Goal: Navigation & Orientation: Find specific page/section

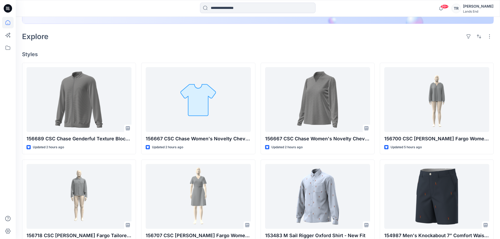
scroll to position [131, 0]
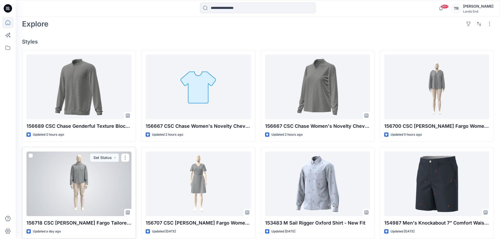
click at [90, 193] on div at bounding box center [78, 183] width 105 height 65
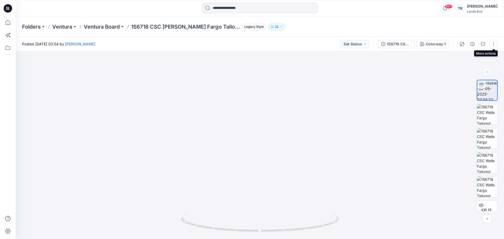
click at [491, 46] on button "button" at bounding box center [493, 44] width 8 height 8
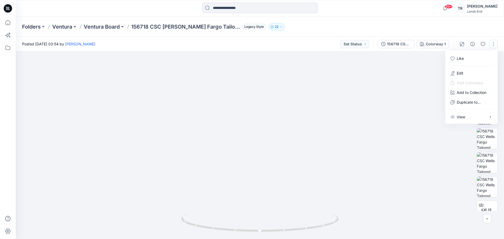
click at [390, 101] on div at bounding box center [260, 145] width 488 height 188
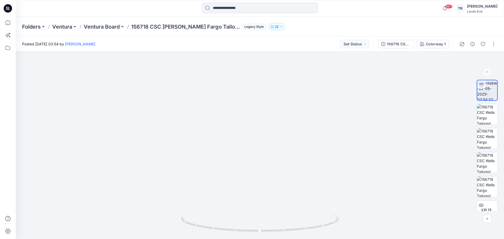
click at [494, 50] on div at bounding box center [477, 44] width 49 height 15
click at [494, 47] on button "button" at bounding box center [493, 44] width 8 height 8
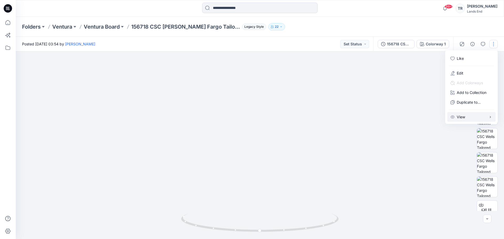
click at [460, 118] on p "View" at bounding box center [460, 117] width 8 height 6
click at [280, 102] on img at bounding box center [259, 133] width 235 height 211
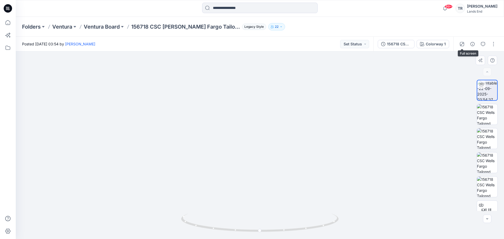
click at [462, 44] on icon "button" at bounding box center [461, 44] width 4 height 4
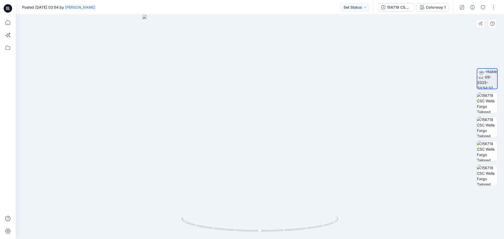
drag, startPoint x: 268, startPoint y: 79, endPoint x: 265, endPoint y: 121, distance: 42.0
click at [265, 121] on img at bounding box center [259, 127] width 235 height 224
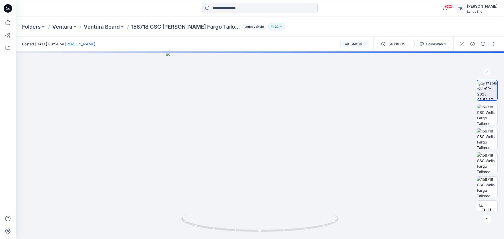
click at [7, 9] on icon at bounding box center [8, 8] width 8 height 8
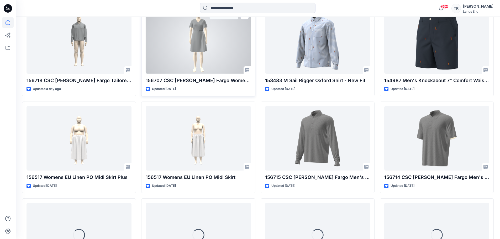
scroll to position [305, 0]
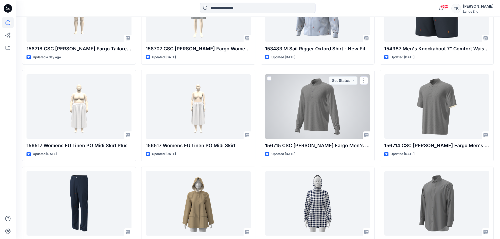
click at [307, 111] on div at bounding box center [317, 106] width 105 height 65
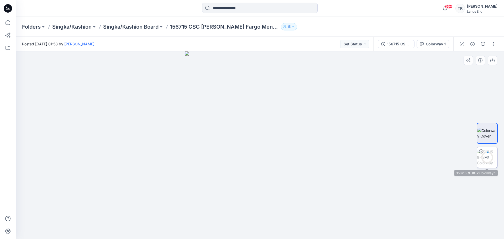
click at [486, 155] on div "4 %" at bounding box center [486, 157] width 13 height 4
drag, startPoint x: 5, startPoint y: 6, endPoint x: 9, endPoint y: 6, distance: 4.2
click at [5, 6] on icon at bounding box center [8, 8] width 8 height 17
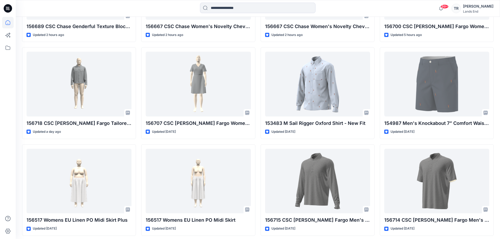
scroll to position [253, 0]
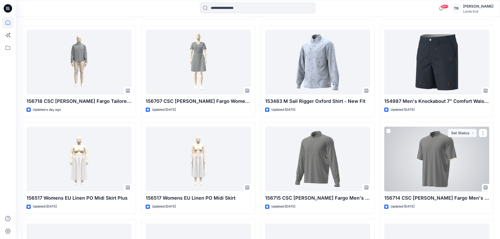
click at [427, 173] on div at bounding box center [436, 159] width 105 height 65
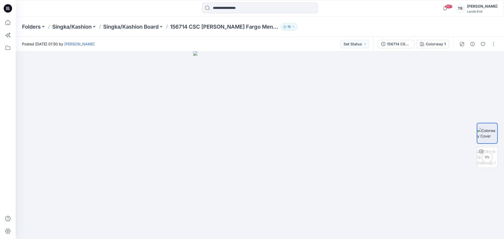
click at [13, 10] on div at bounding box center [7, 8] width 17 height 17
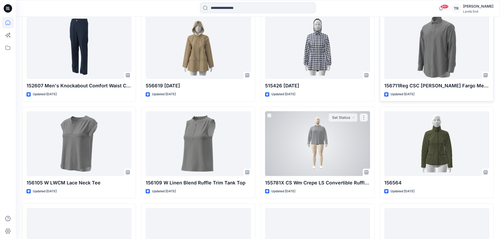
scroll to position [463, 0]
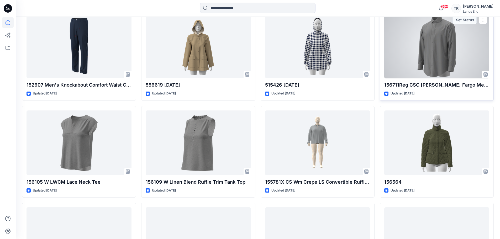
click at [424, 65] on div at bounding box center [436, 46] width 105 height 65
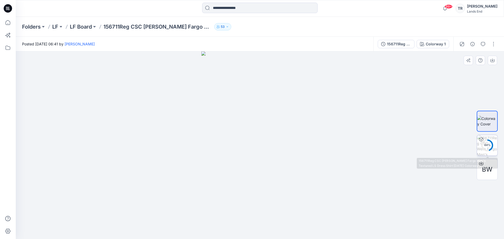
click at [481, 143] on div "44 %" at bounding box center [486, 145] width 13 height 4
click at [9, 9] on icon at bounding box center [9, 8] width 2 height 0
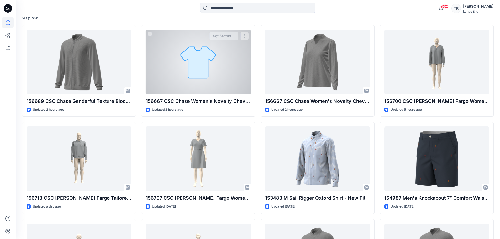
scroll to position [148, 0]
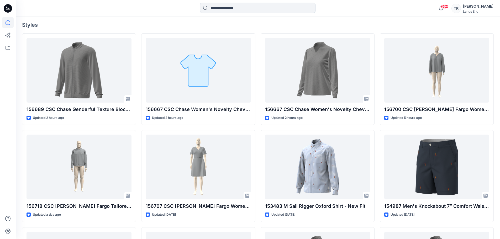
click at [235, 5] on input at bounding box center [257, 8] width 115 height 10
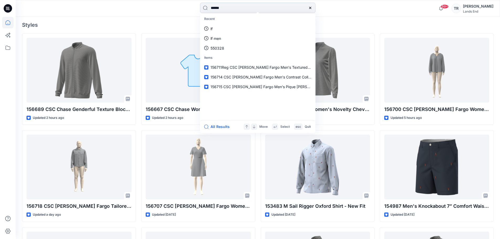
type input "******"
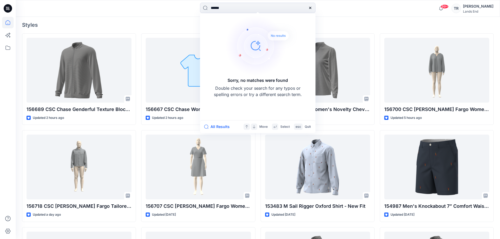
click at [310, 7] on icon at bounding box center [310, 8] width 4 height 4
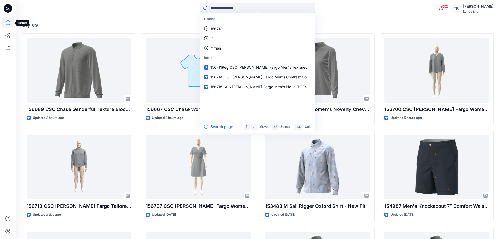
click at [7, 20] on icon at bounding box center [8, 23] width 12 height 12
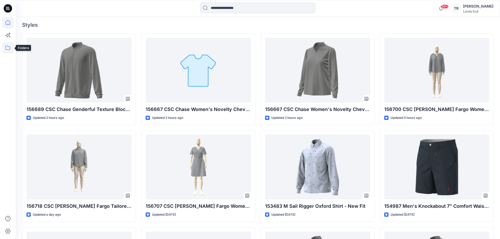
click at [8, 47] on icon at bounding box center [8, 48] width 12 height 12
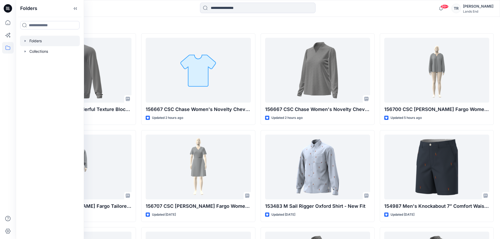
click at [36, 40] on div at bounding box center [50, 41] width 60 height 10
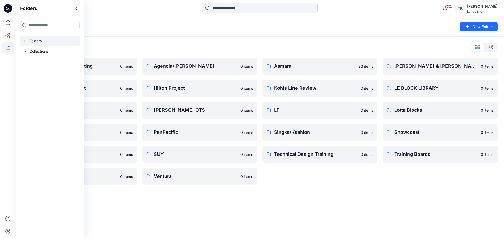
click at [236, 28] on div "Folders" at bounding box center [239, 26] width 434 height 7
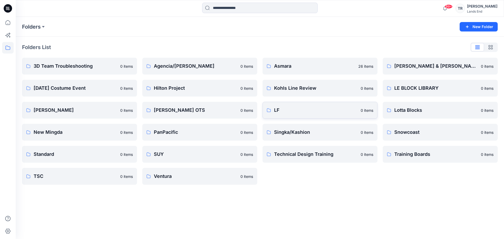
click at [305, 109] on p "LF" at bounding box center [315, 109] width 83 height 7
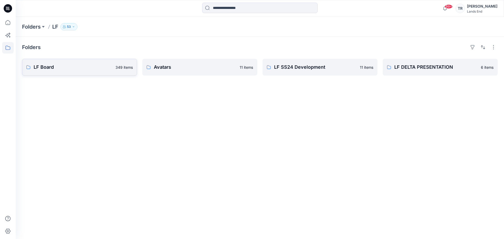
click at [76, 66] on p "LF Board" at bounding box center [73, 66] width 79 height 7
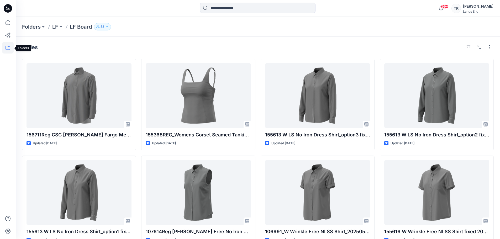
click at [8, 49] on icon at bounding box center [8, 48] width 12 height 12
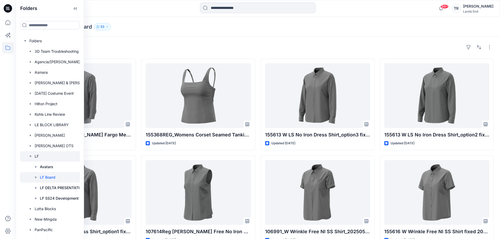
click at [42, 157] on div at bounding box center [56, 156] width 73 height 10
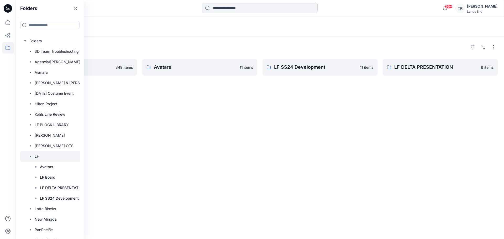
click at [163, 40] on div "Folders LF Board 349 items Avatars 11 items LF SS24 Development 11 items LF DEL…" at bounding box center [260, 138] width 488 height 202
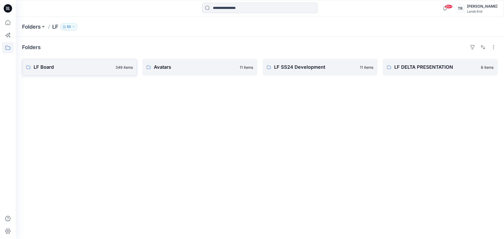
click at [79, 66] on p "LF Board" at bounding box center [73, 66] width 79 height 7
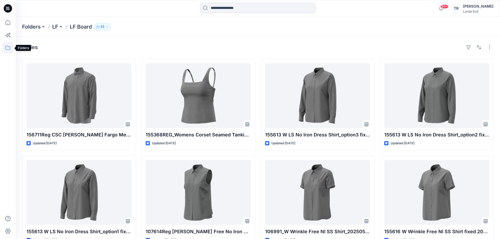
click at [6, 47] on icon at bounding box center [8, 48] width 12 height 12
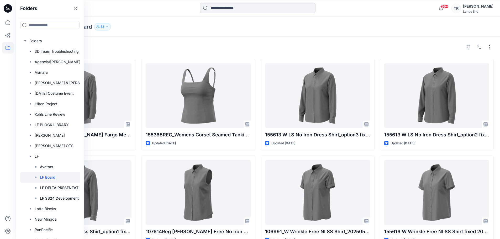
click at [221, 8] on input at bounding box center [257, 8] width 115 height 10
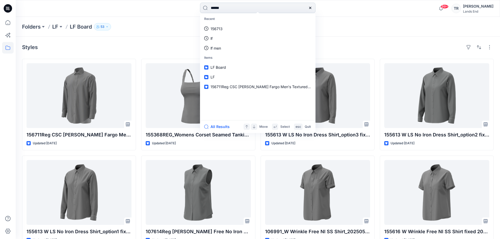
type input "******"
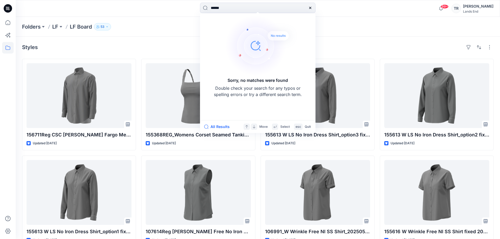
click at [311, 7] on icon at bounding box center [310, 8] width 2 height 2
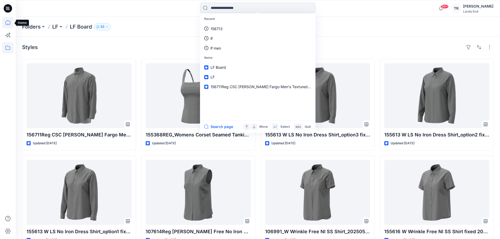
click at [7, 23] on icon at bounding box center [8, 23] width 12 height 12
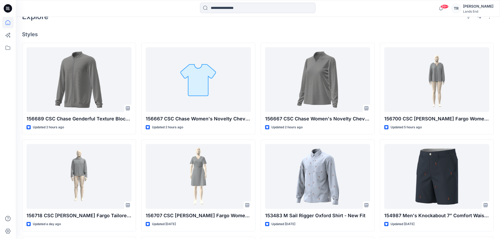
scroll to position [157, 0]
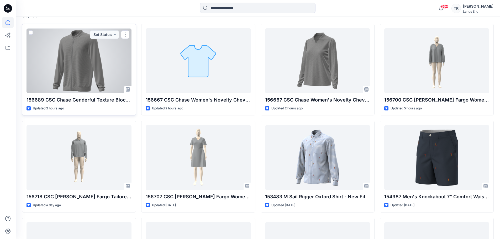
click at [87, 89] on div at bounding box center [78, 60] width 105 height 65
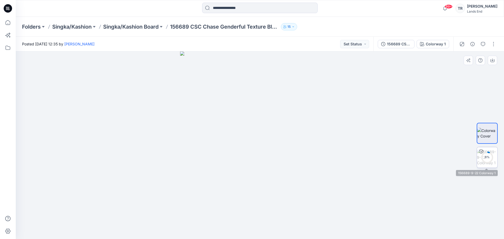
click at [484, 156] on div "8 %" at bounding box center [486, 157] width 13 height 4
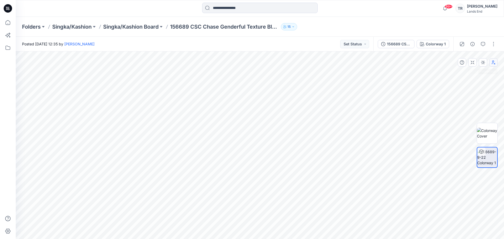
click at [495, 63] on button "button" at bounding box center [493, 62] width 8 height 8
click at [494, 63] on icon "button" at bounding box center [493, 62] width 4 height 4
click at [8, 9] on icon at bounding box center [8, 8] width 8 height 17
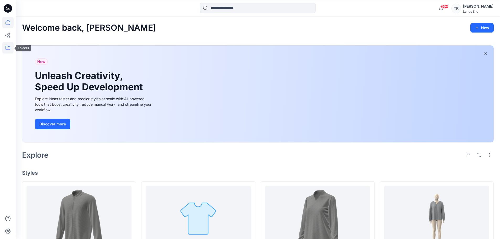
click at [5, 48] on icon at bounding box center [8, 48] width 12 height 12
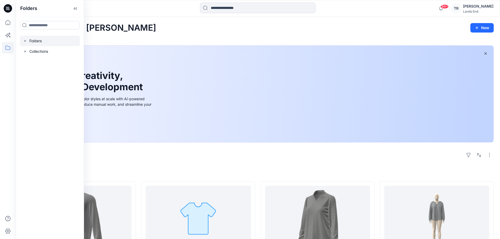
click at [25, 44] on div at bounding box center [50, 41] width 60 height 10
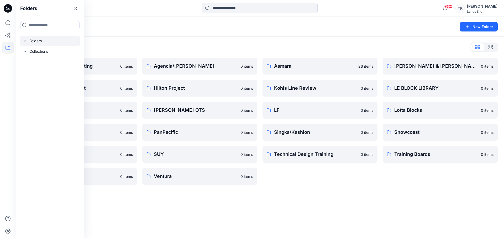
click at [306, 205] on div "Folders New Folder Folders List 3D Team Troubleshooting 0 items [DATE] Costume …" at bounding box center [260, 128] width 488 height 222
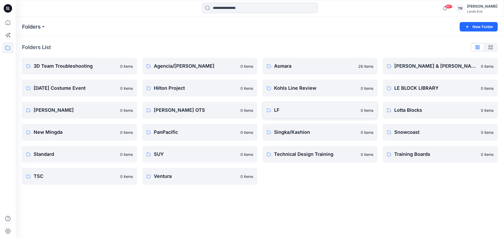
click at [290, 113] on p "LF" at bounding box center [315, 109] width 83 height 7
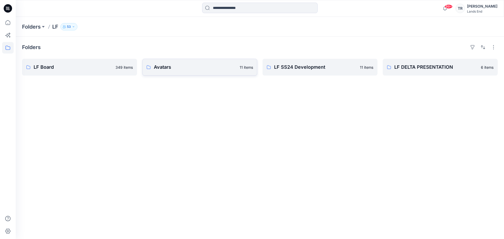
click at [194, 71] on link "Avatars 11 items" at bounding box center [199, 67] width 115 height 17
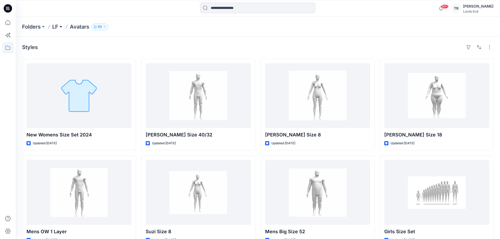
click at [59, 26] on button at bounding box center [60, 26] width 5 height 7
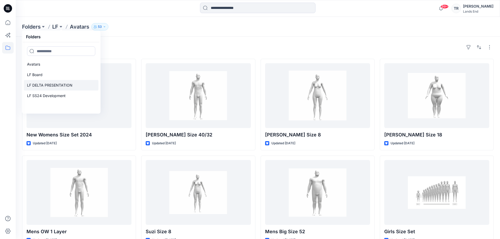
click at [46, 86] on p "LF DELTA PRESENTATION" at bounding box center [49, 85] width 45 height 6
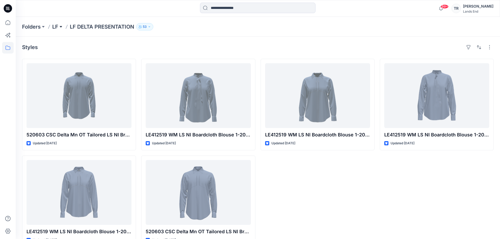
click at [60, 28] on button at bounding box center [60, 26] width 5 height 7
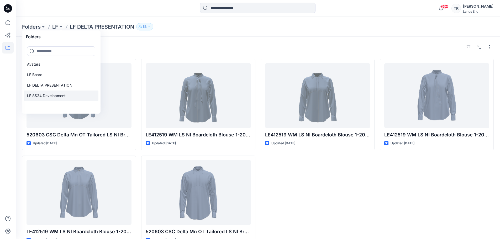
click at [56, 96] on p "LF SS24 Development" at bounding box center [46, 96] width 39 height 6
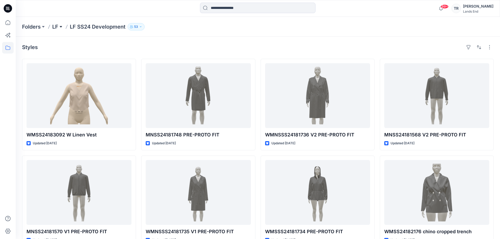
click at [59, 27] on button at bounding box center [60, 26] width 5 height 7
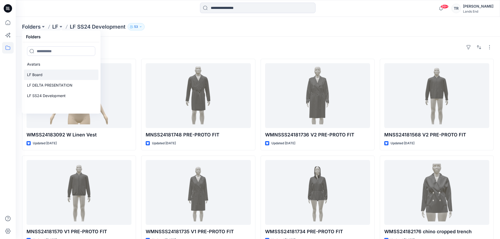
click at [45, 78] on link "LF Board" at bounding box center [61, 74] width 74 height 10
